Goal: Task Accomplishment & Management: Manage account settings

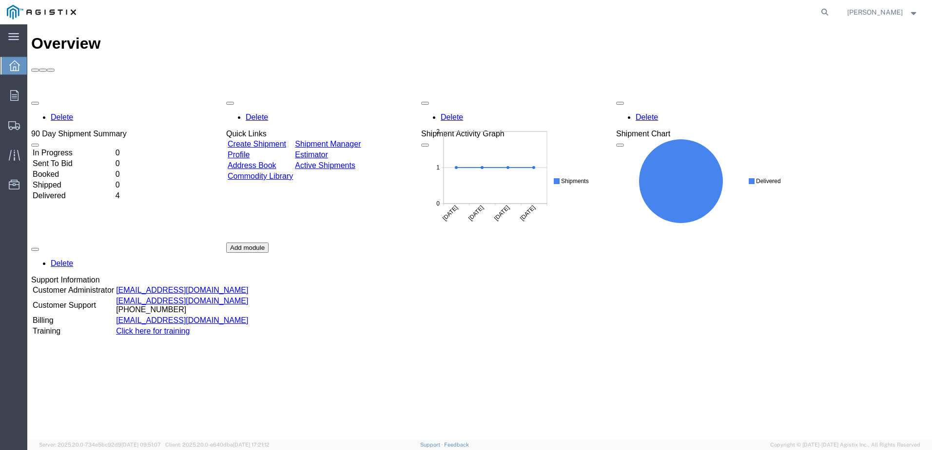
click at [355, 140] on link "Shipment Manager" at bounding box center [328, 144] width 66 height 8
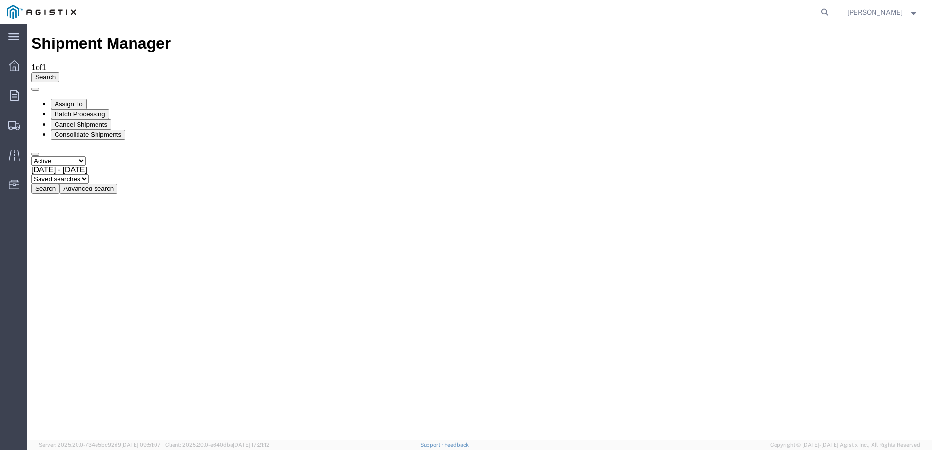
click at [31, 99] on icon at bounding box center [31, 99] width 0 height 0
click at [111, 119] on button "Cancel Shipments" at bounding box center [81, 124] width 60 height 10
checkbox input "true"
click at [111, 119] on button "Cancel Shipments" at bounding box center [81, 124] width 60 height 10
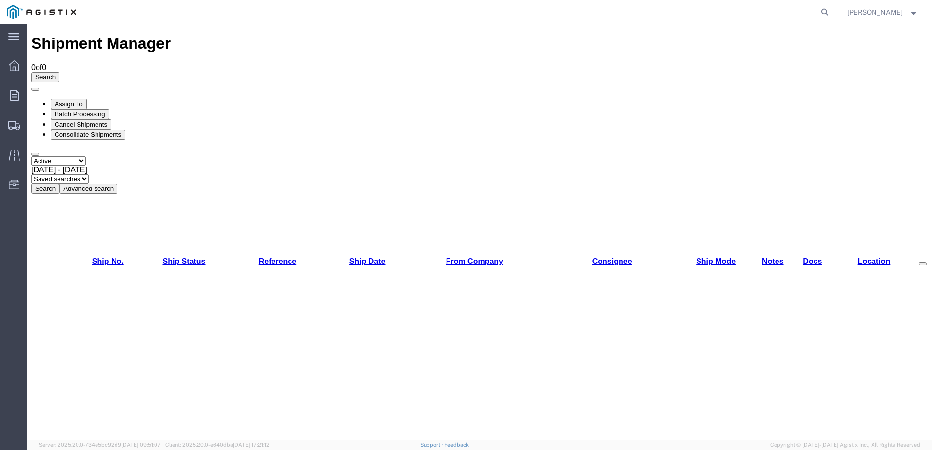
click at [896, 13] on span "[PERSON_NAME]" at bounding box center [875, 12] width 56 height 11
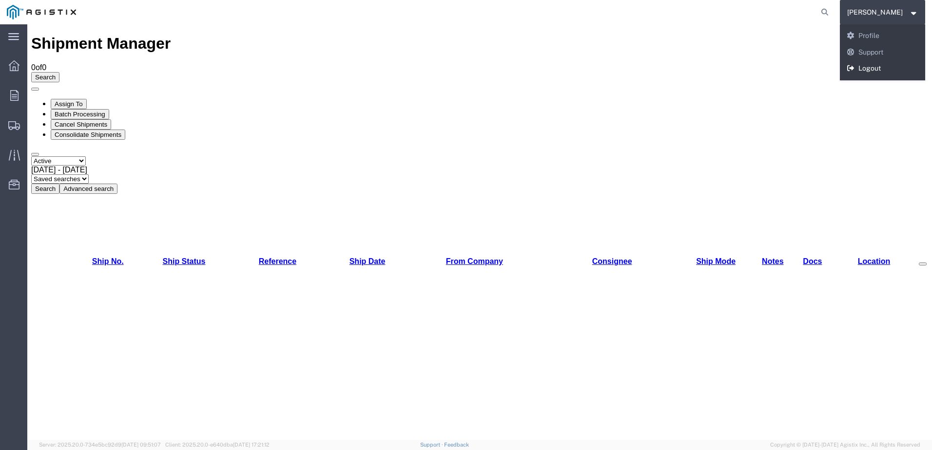
click at [885, 67] on link "Logout" at bounding box center [883, 68] width 86 height 17
